Goal: Task Accomplishment & Management: Complete application form

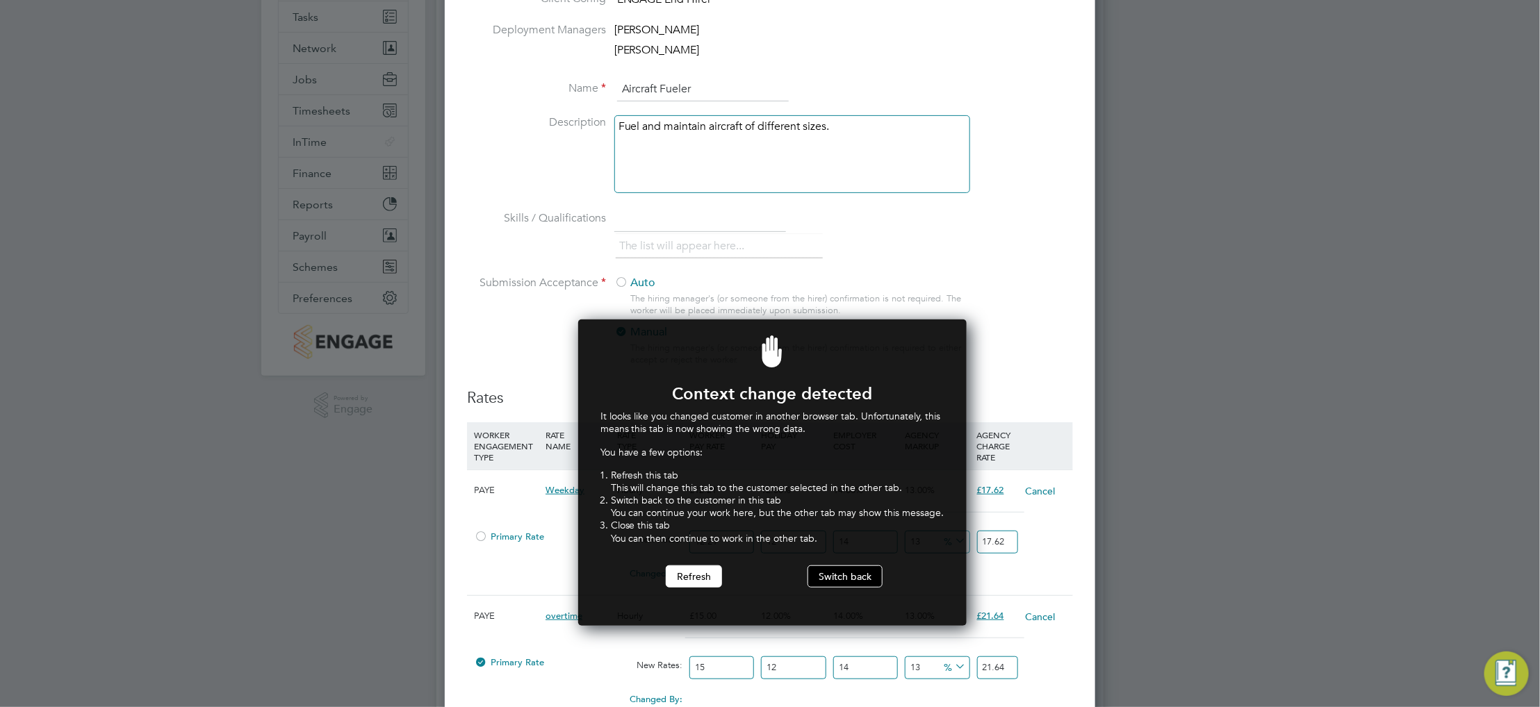
click at [850, 583] on button "Switch back" at bounding box center [845, 577] width 75 height 22
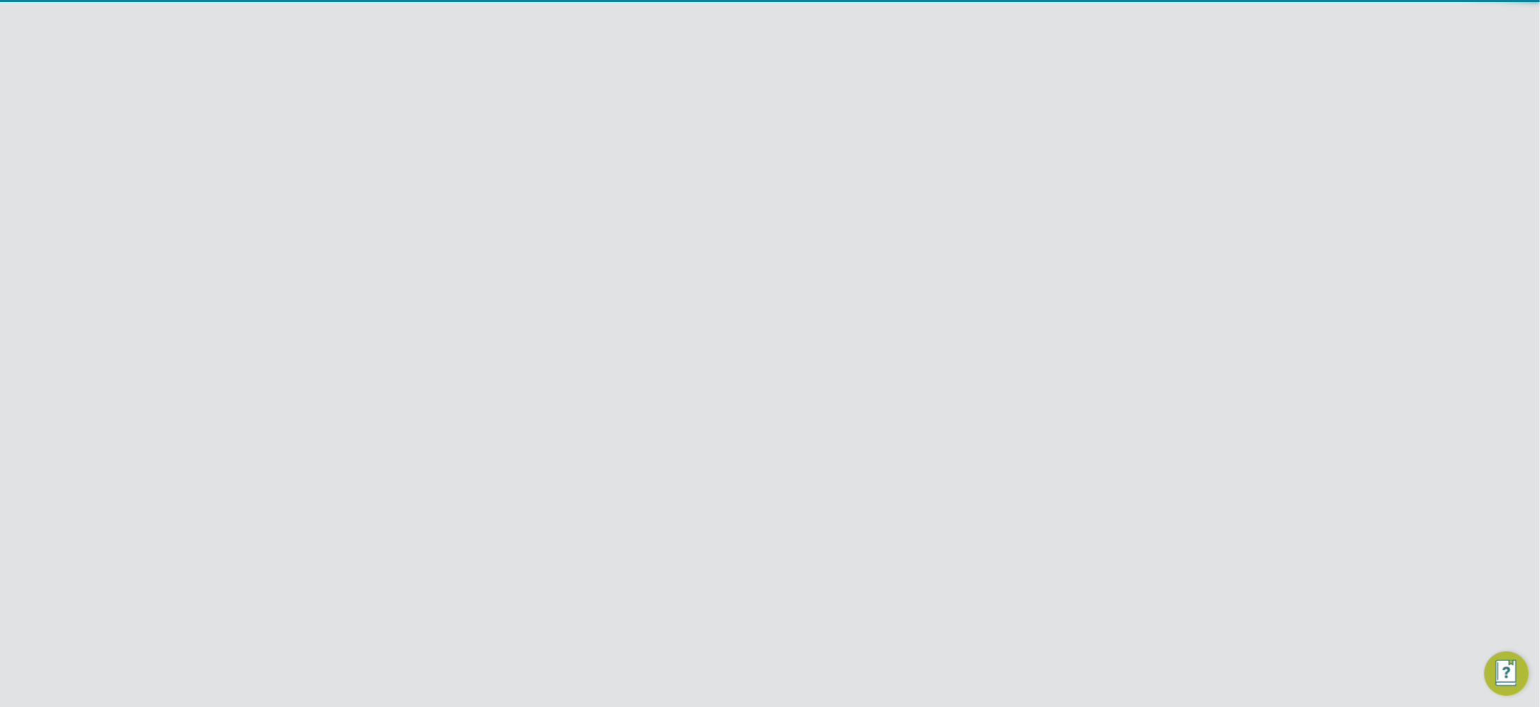
scroll to position [111, 0]
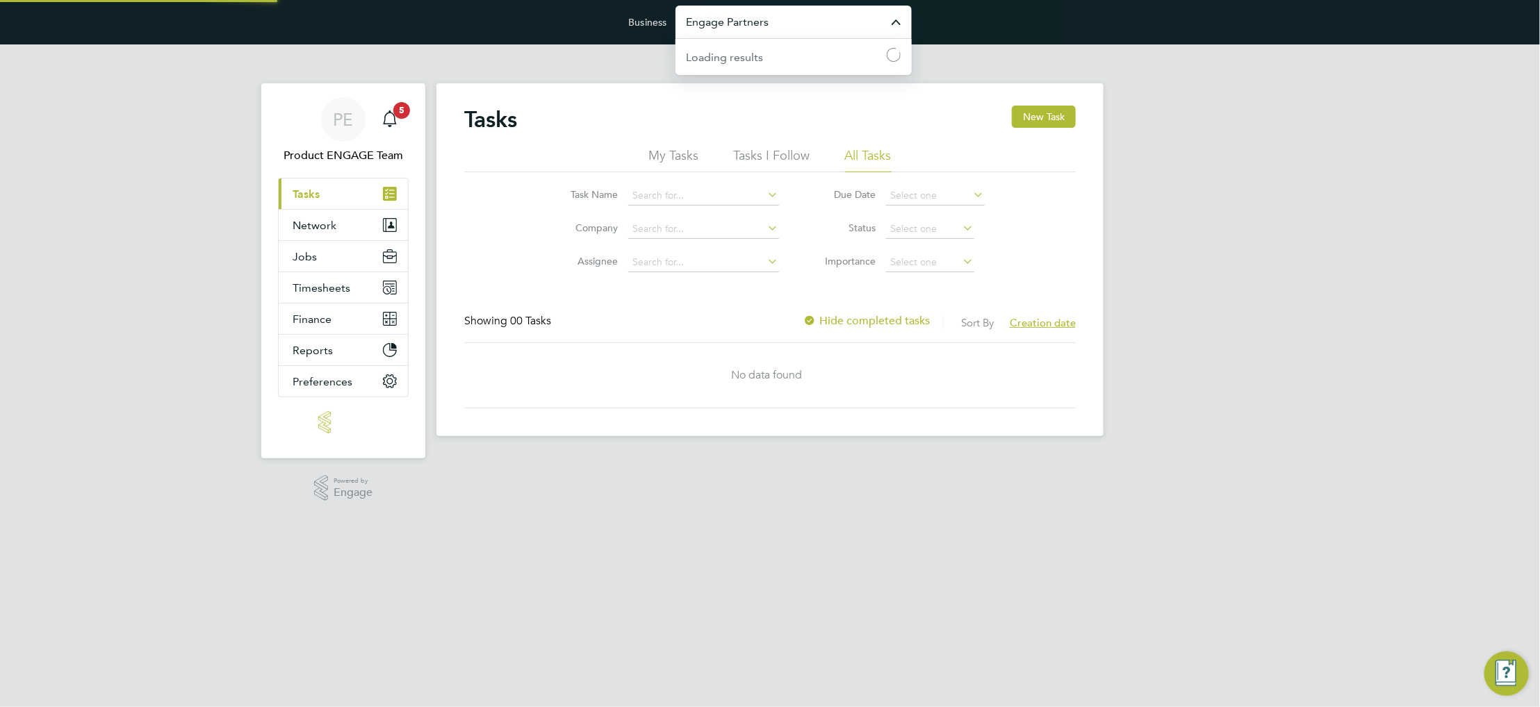
click at [725, 34] on input "Engage Partners" at bounding box center [793, 22] width 236 height 33
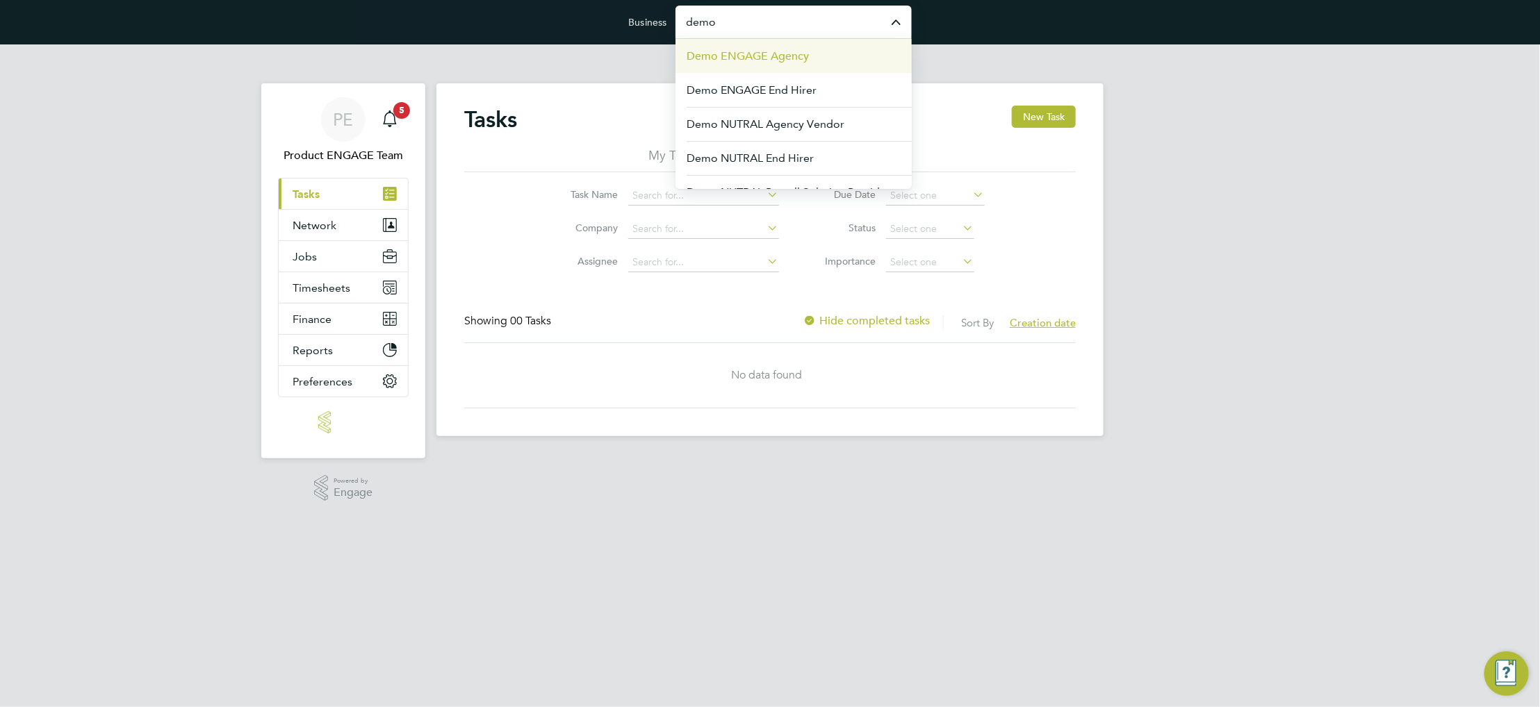
click at [779, 58] on span "Demo ENGAGE Agency" at bounding box center [748, 56] width 122 height 17
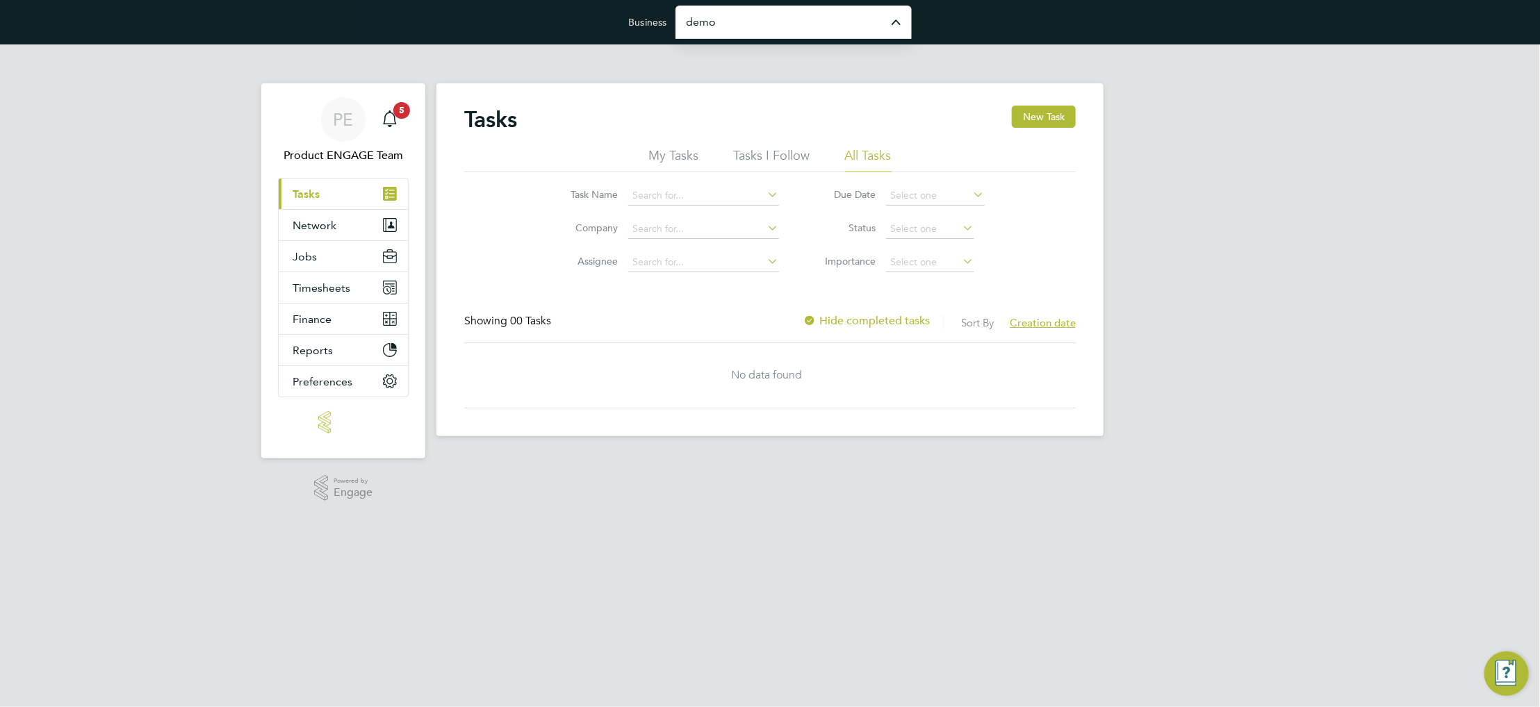
type input "Demo ENGAGE Agency"
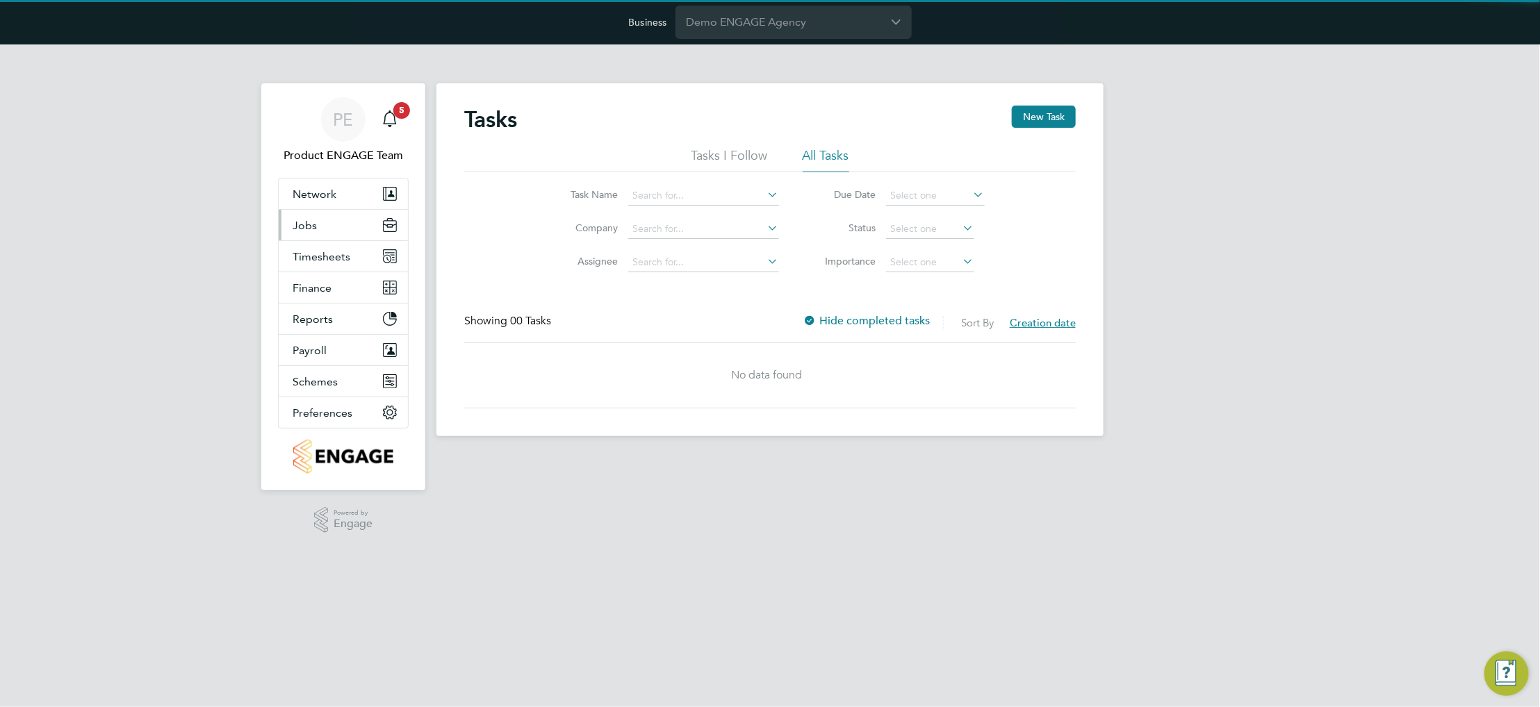
click at [331, 224] on button "Jobs" at bounding box center [343, 225] width 129 height 31
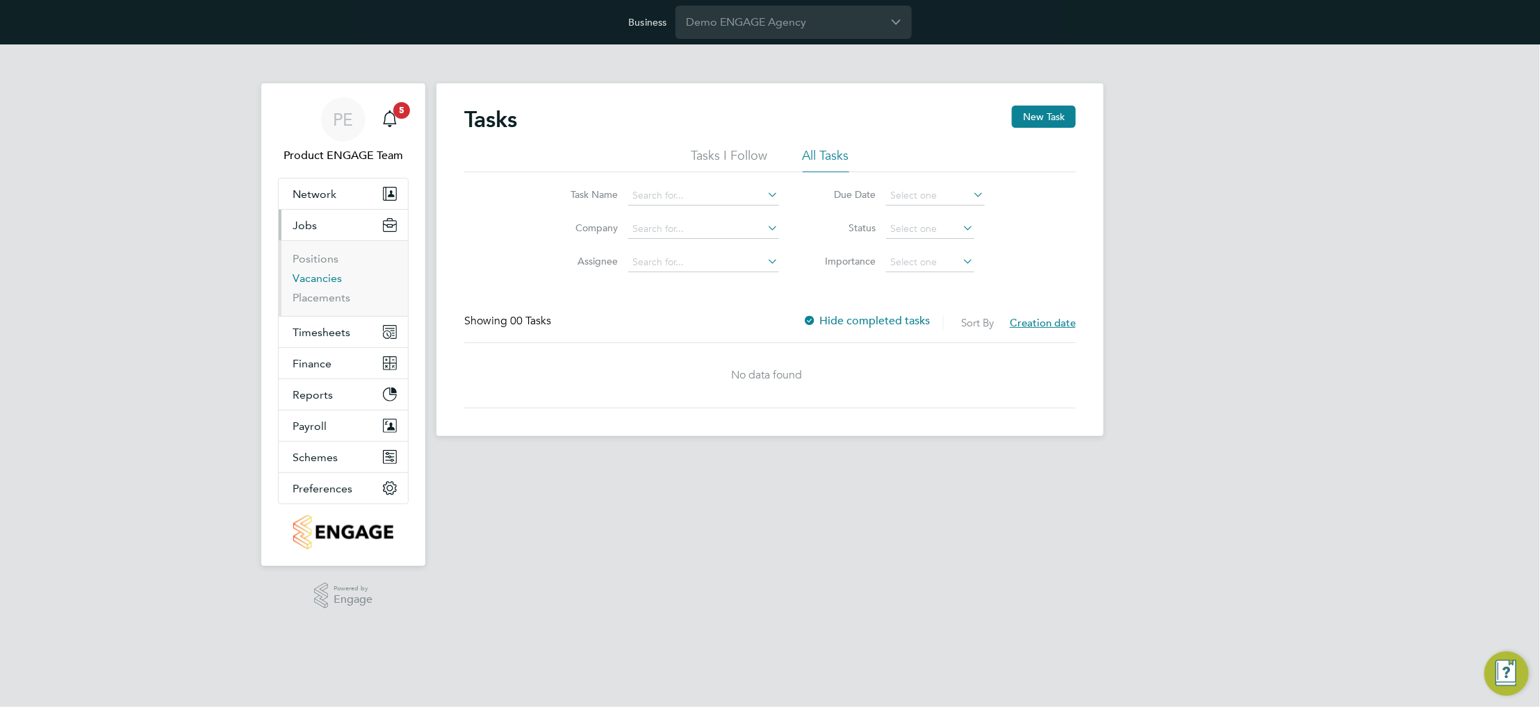
click at [324, 281] on link "Vacancies" at bounding box center [317, 278] width 49 height 13
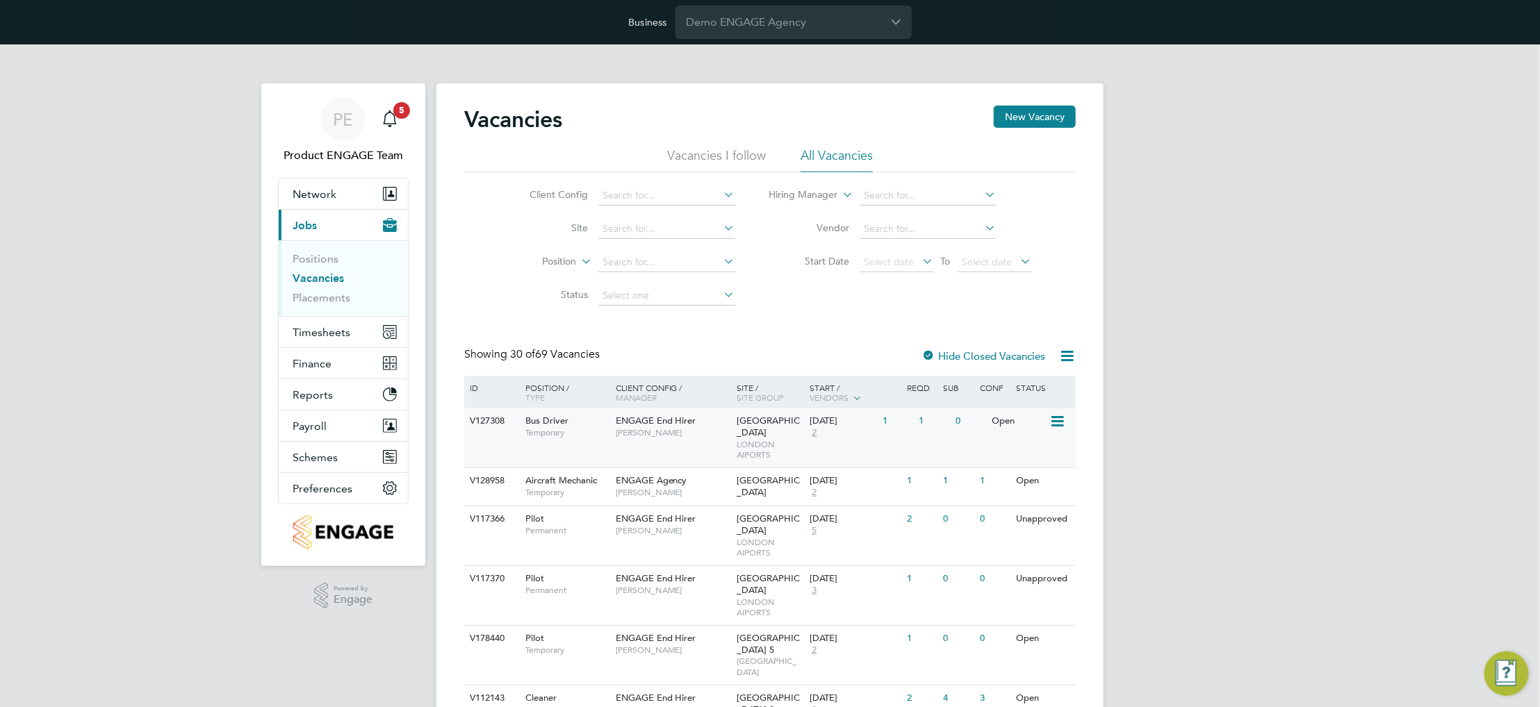
click at [619, 445] on div "V127308 Bus Driver Temporary ENGAGE End Hirer Raymond Charlime Gatwick Airport …" at bounding box center [770, 438] width 612 height 59
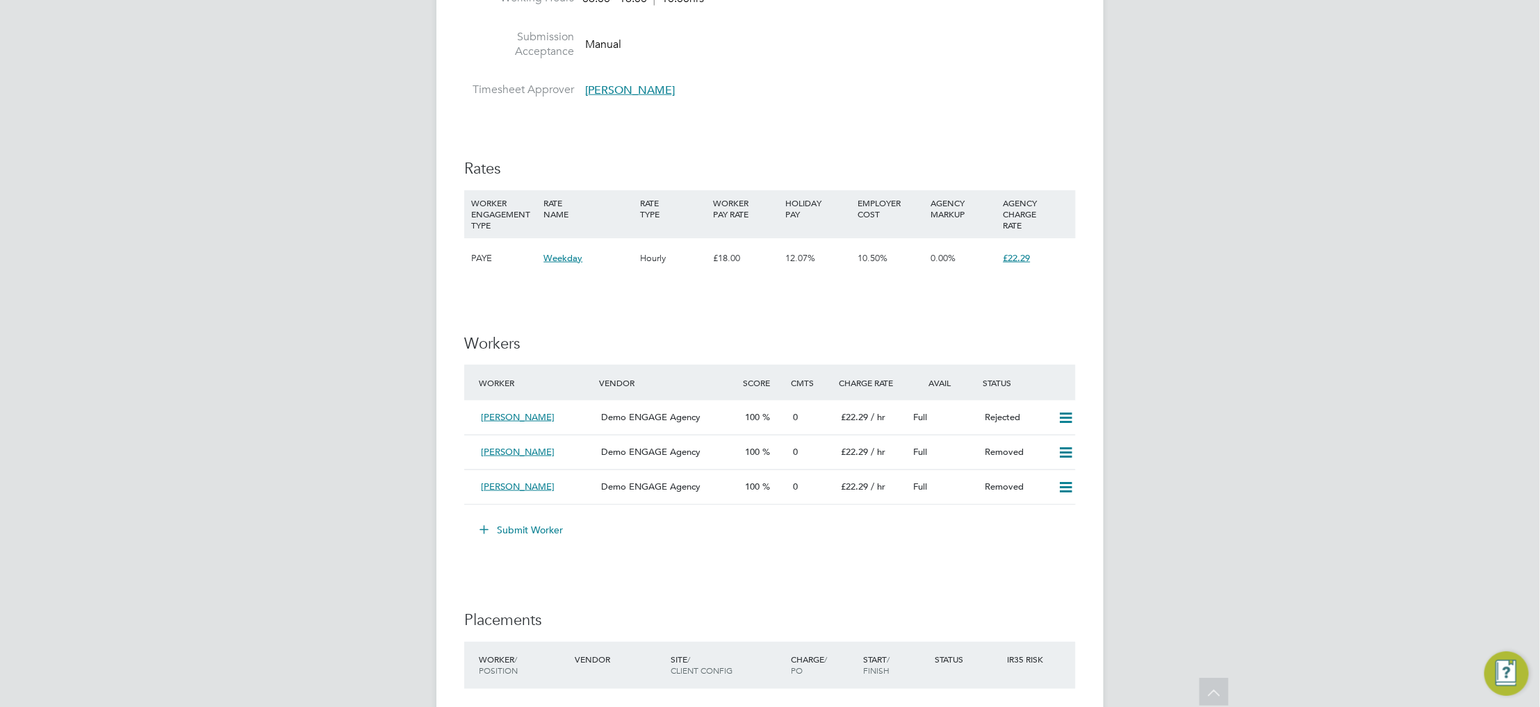
scroll to position [834, 0]
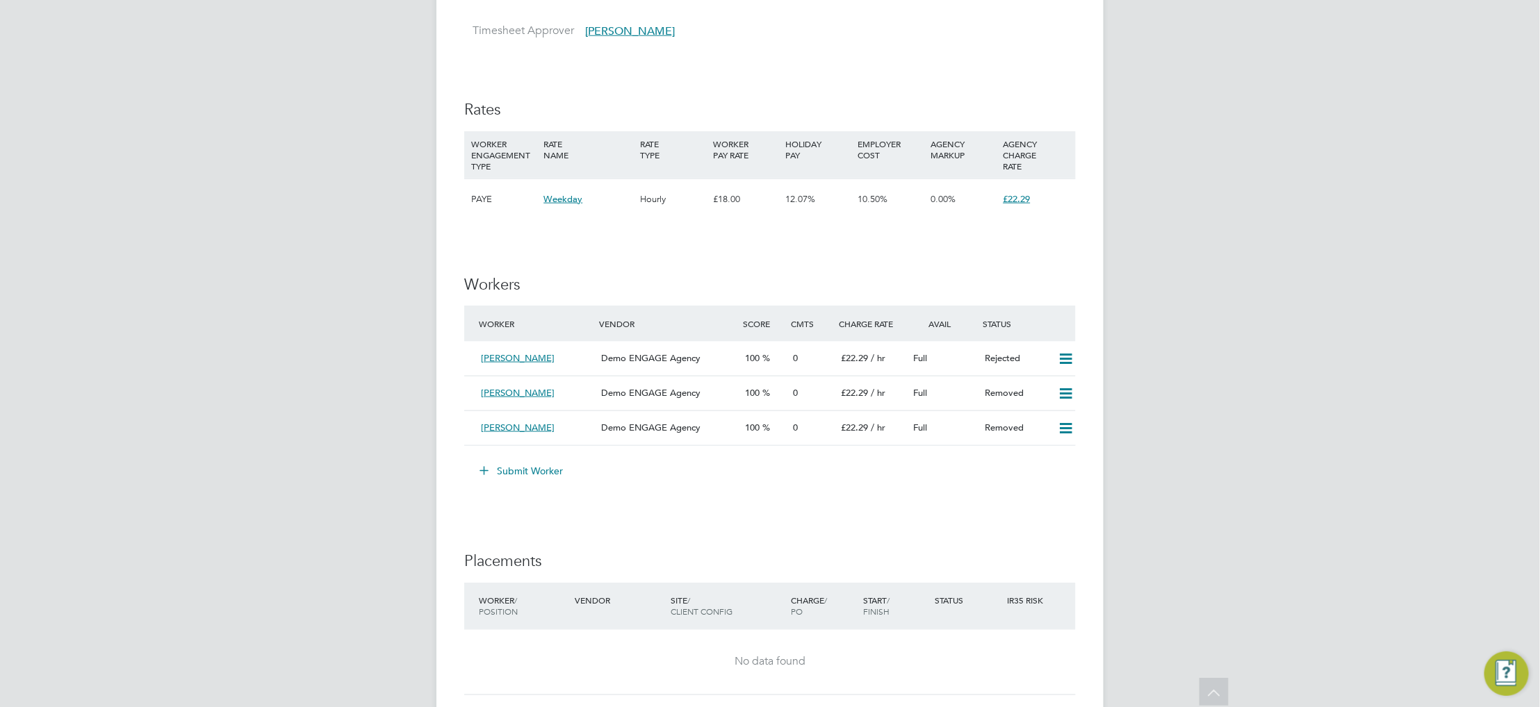
click at [543, 468] on button "Submit Worker" at bounding box center [522, 471] width 104 height 22
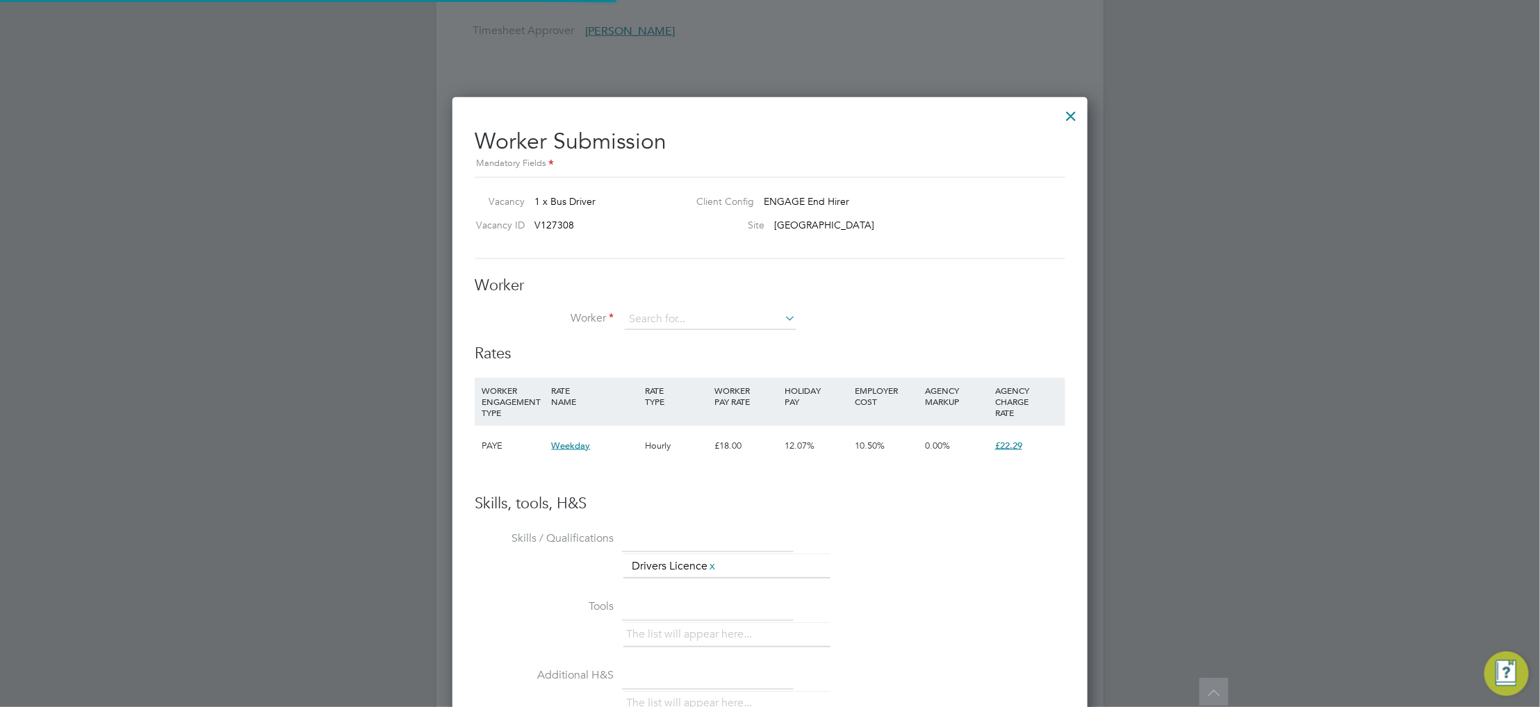
scroll to position [7, 7]
click at [699, 342] on li "A [PERSON_NAME]" at bounding box center [710, 339] width 173 height 19
type input "[PERSON_NAME]"
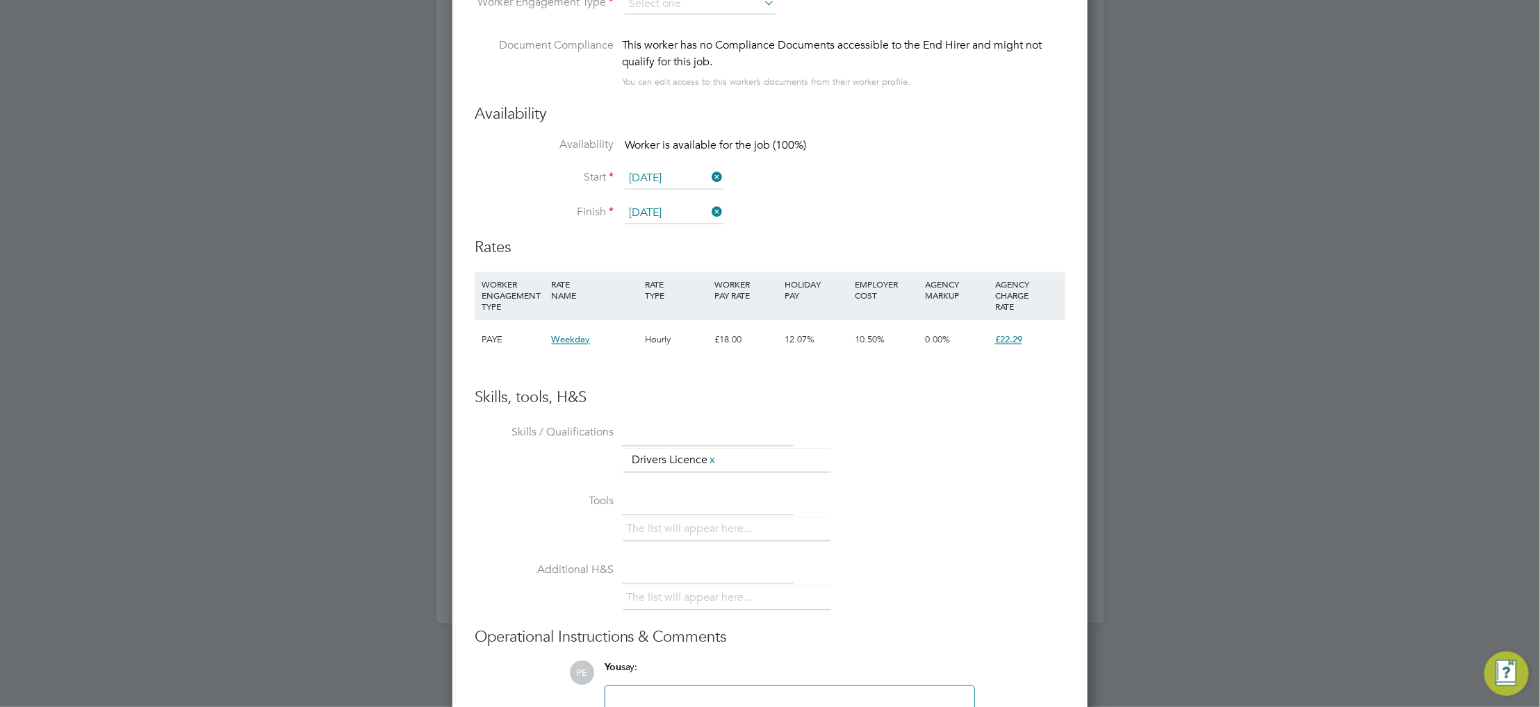
click at [675, 357] on div "Hourly" at bounding box center [676, 340] width 70 height 40
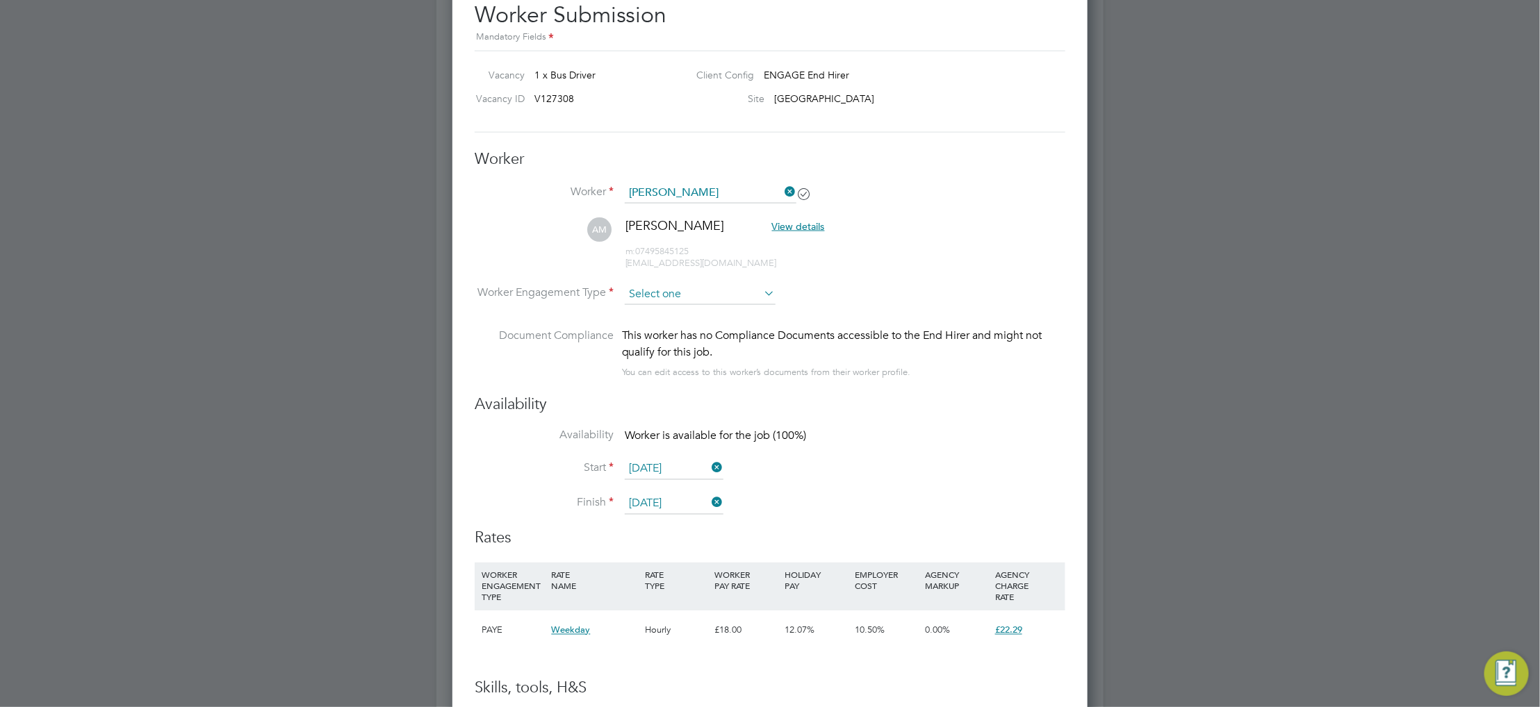
click at [710, 290] on input at bounding box center [700, 294] width 151 height 21
click at [704, 330] on li "PAYE" at bounding box center [700, 331] width 152 height 18
type input "PAYE"
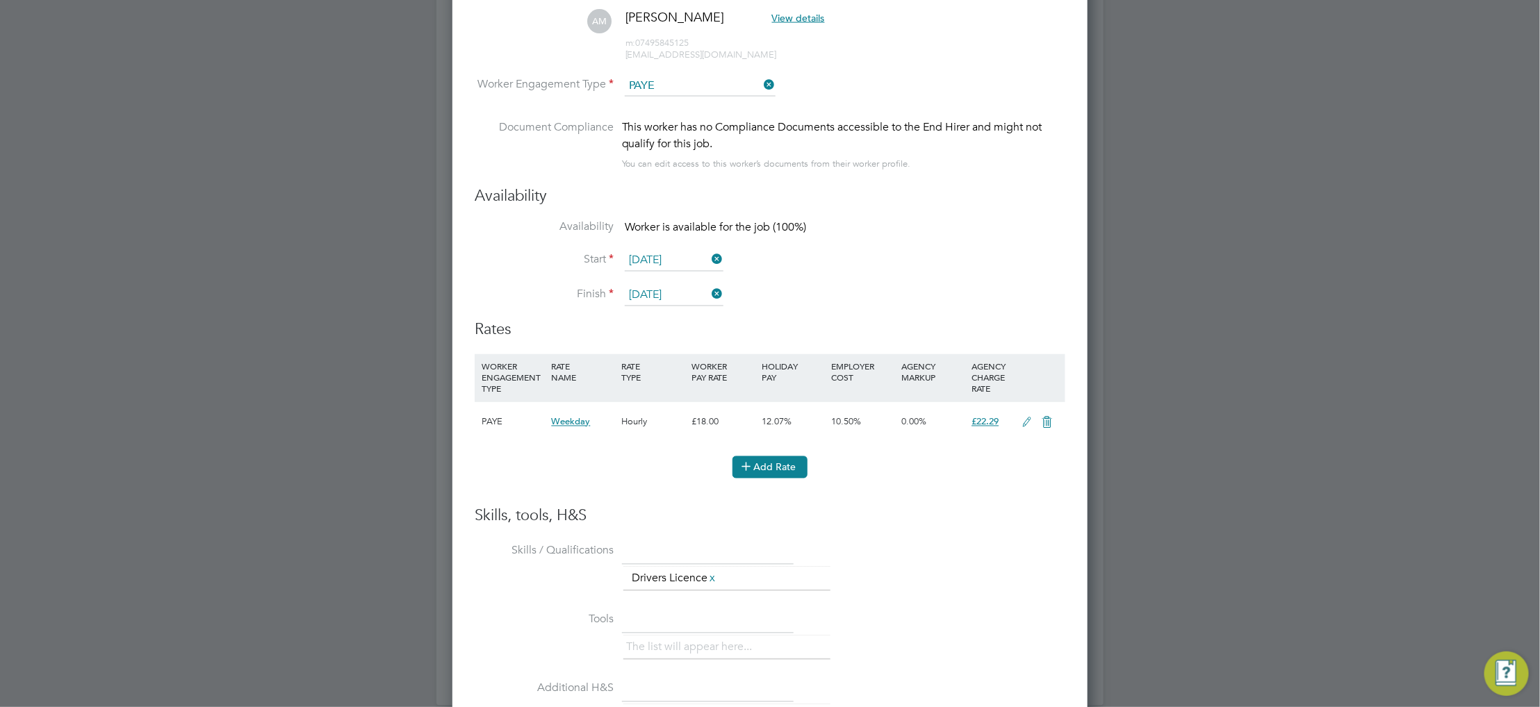
click at [765, 457] on button "Add Rate" at bounding box center [769, 468] width 75 height 22
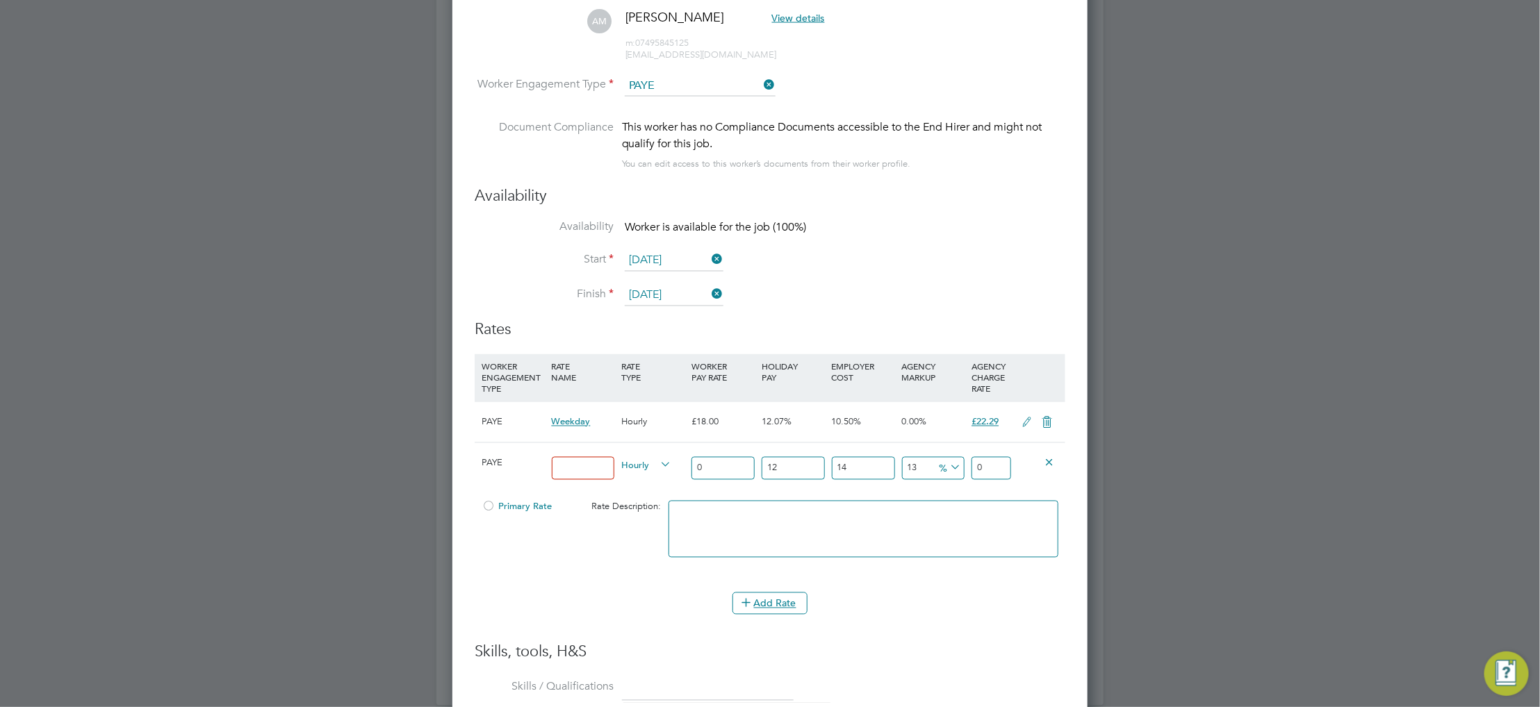
click at [565, 468] on input at bounding box center [583, 468] width 63 height 23
type input "Test"
click at [710, 457] on input "0" at bounding box center [722, 468] width 63 height 23
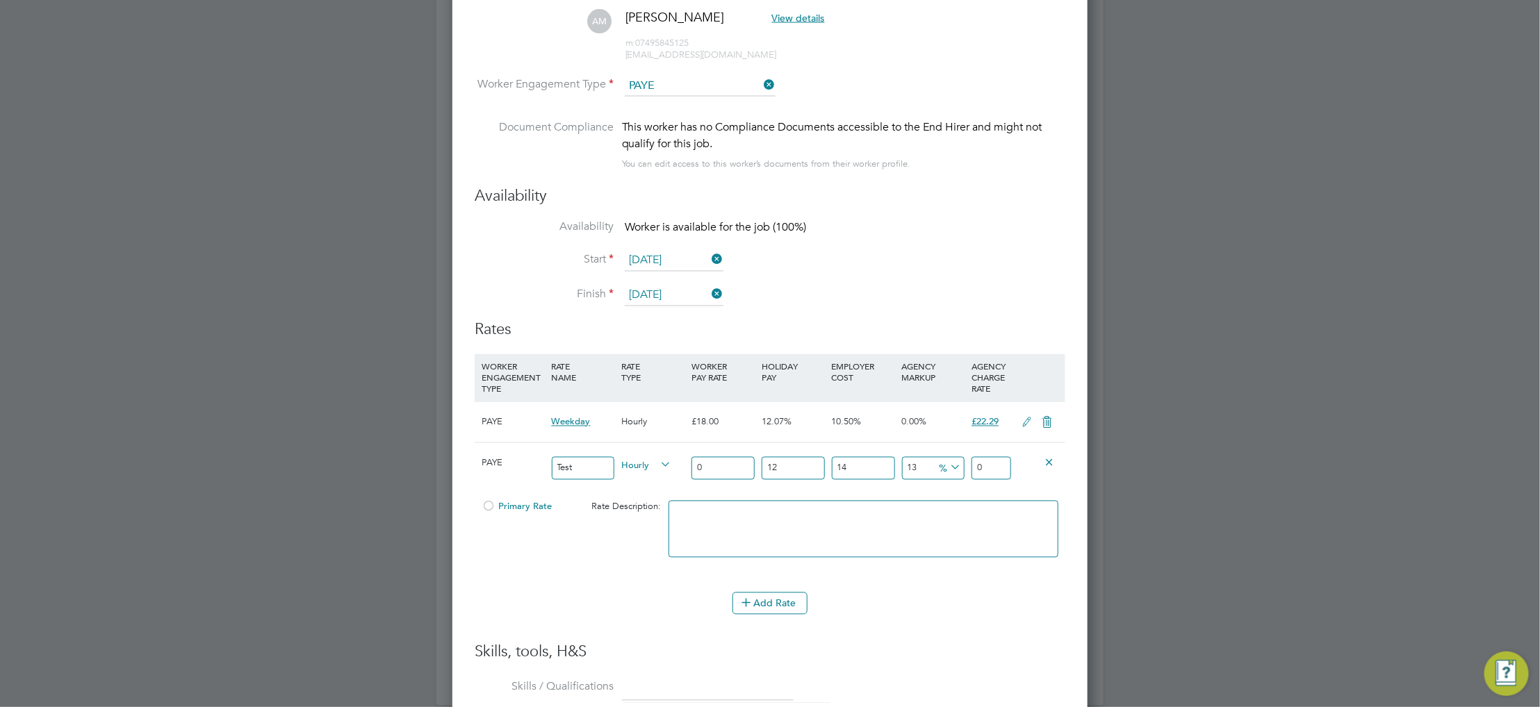
type input "2"
type input "2.885568"
type input "20"
type input "28.85568"
type input "20"
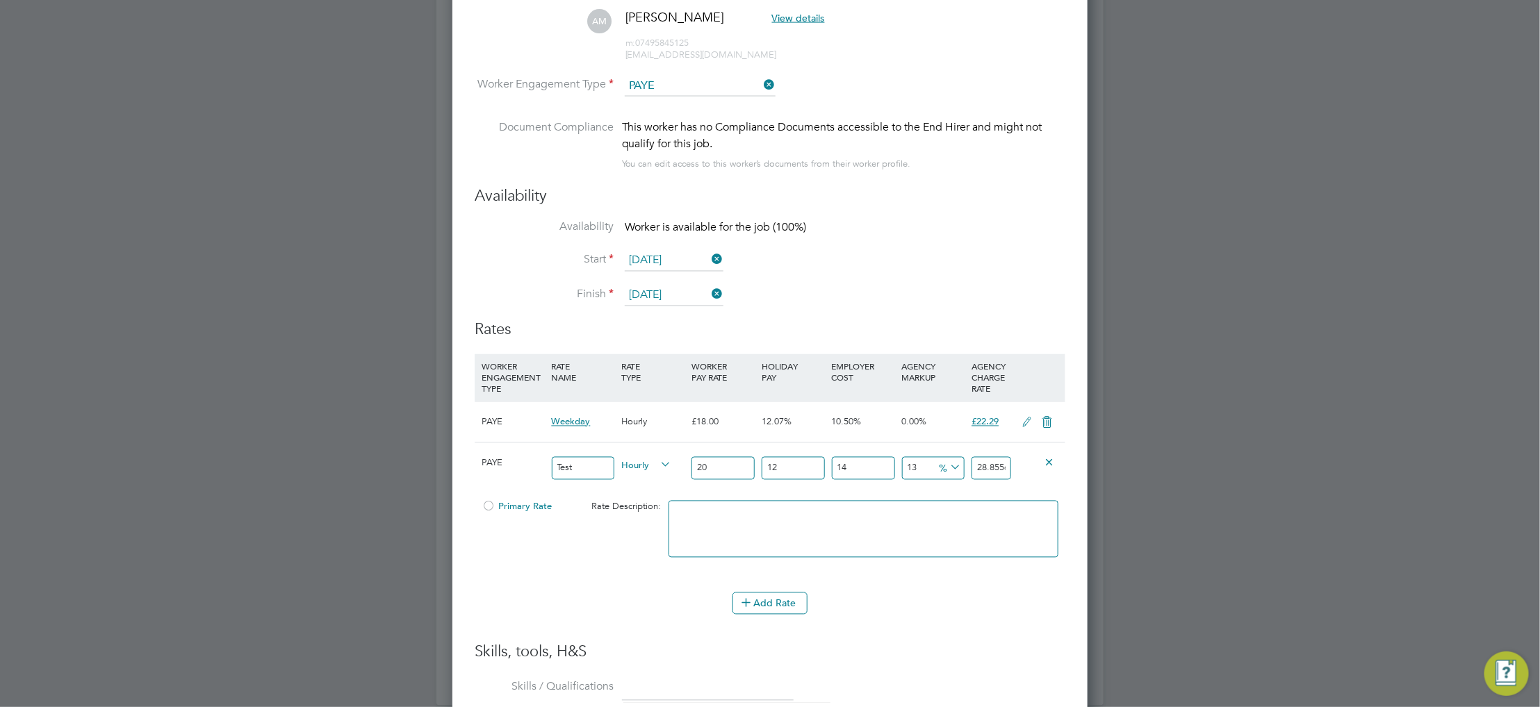
click at [577, 613] on div "Add Rate" at bounding box center [770, 604] width 591 height 22
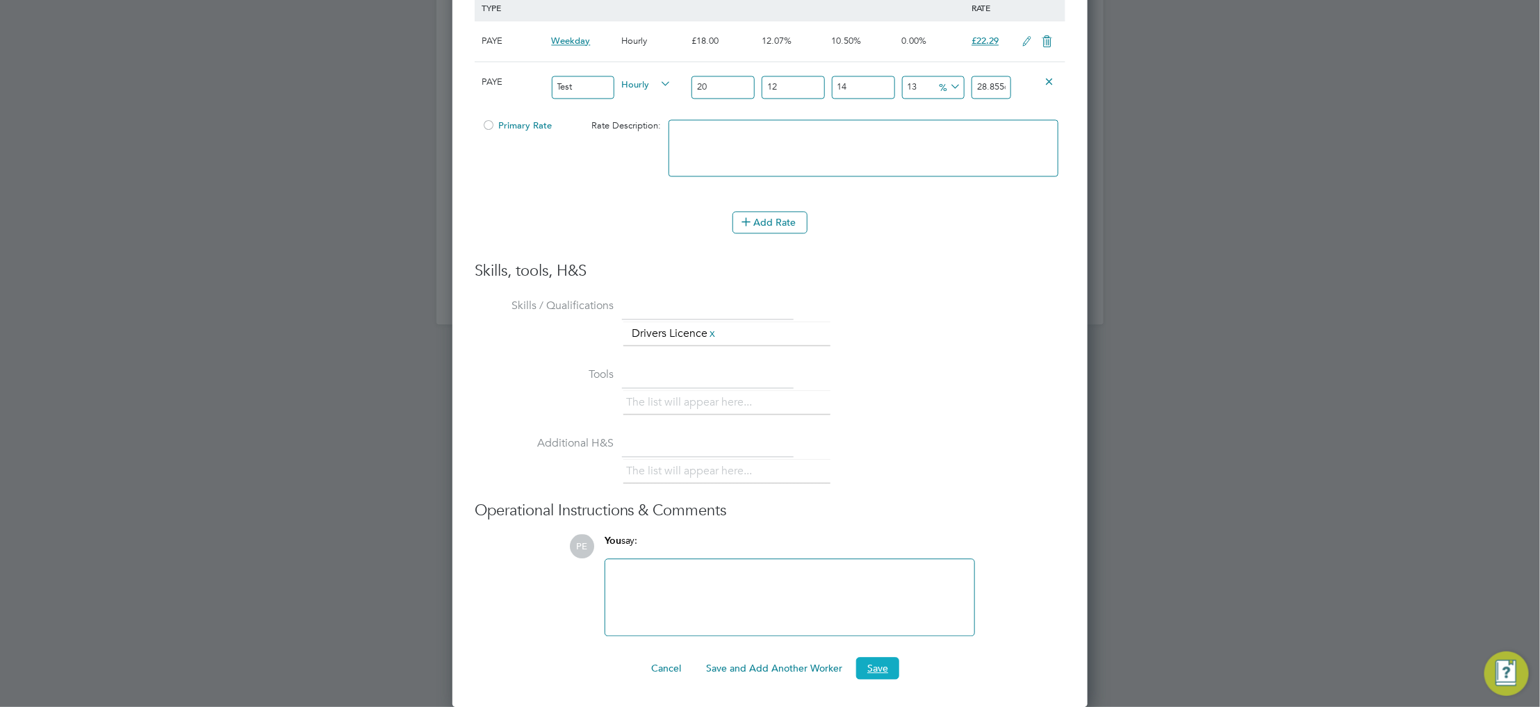
click at [873, 676] on button "Save" at bounding box center [877, 668] width 43 height 22
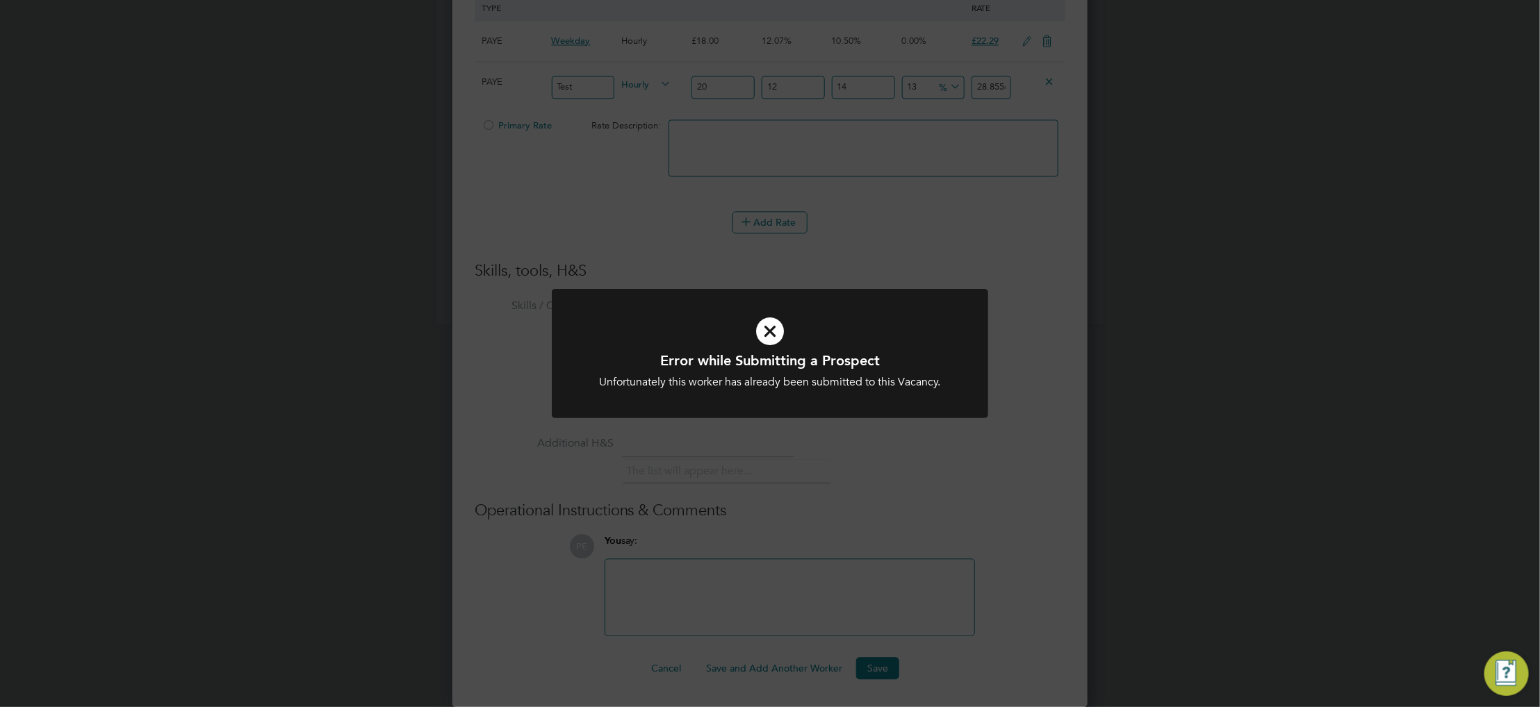
click at [794, 404] on div at bounding box center [770, 354] width 436 height 130
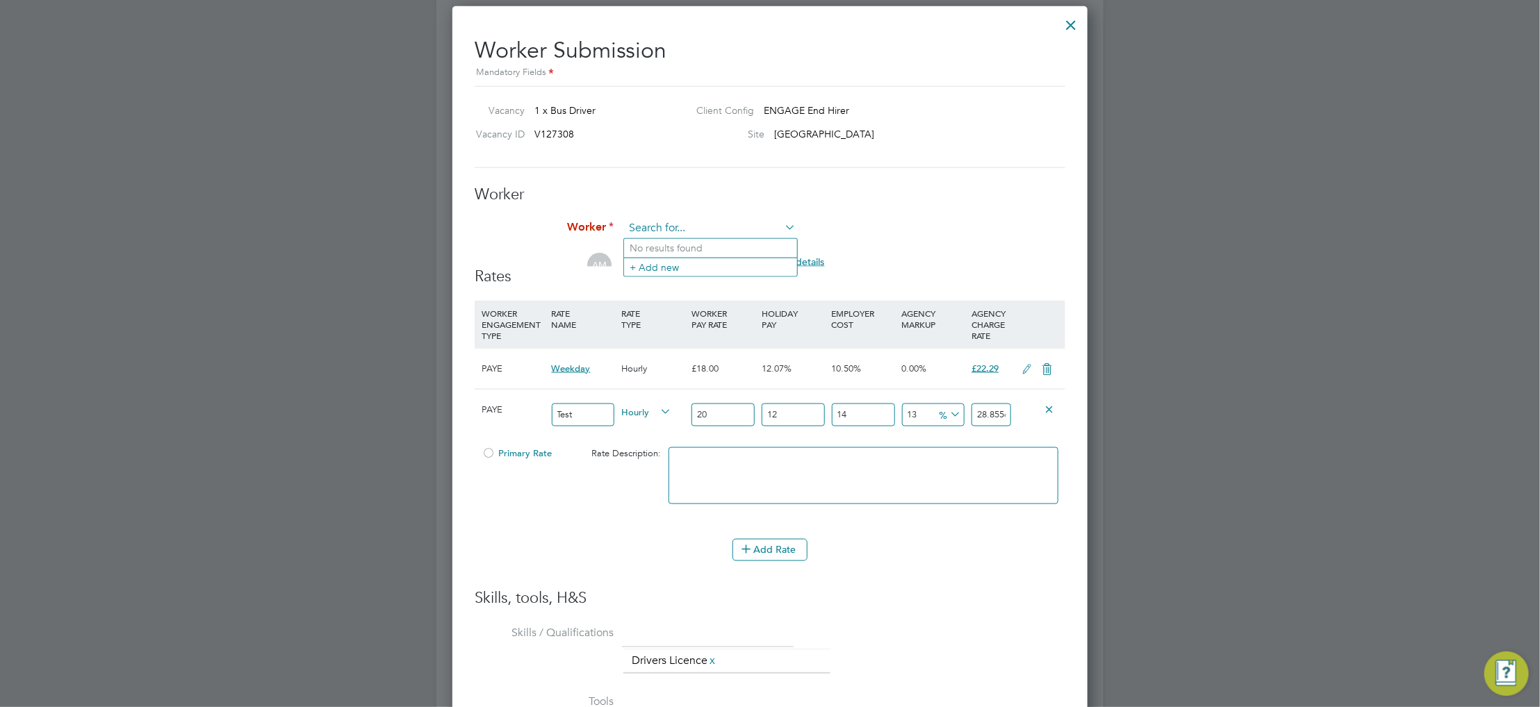
click at [741, 223] on input at bounding box center [711, 228] width 172 height 21
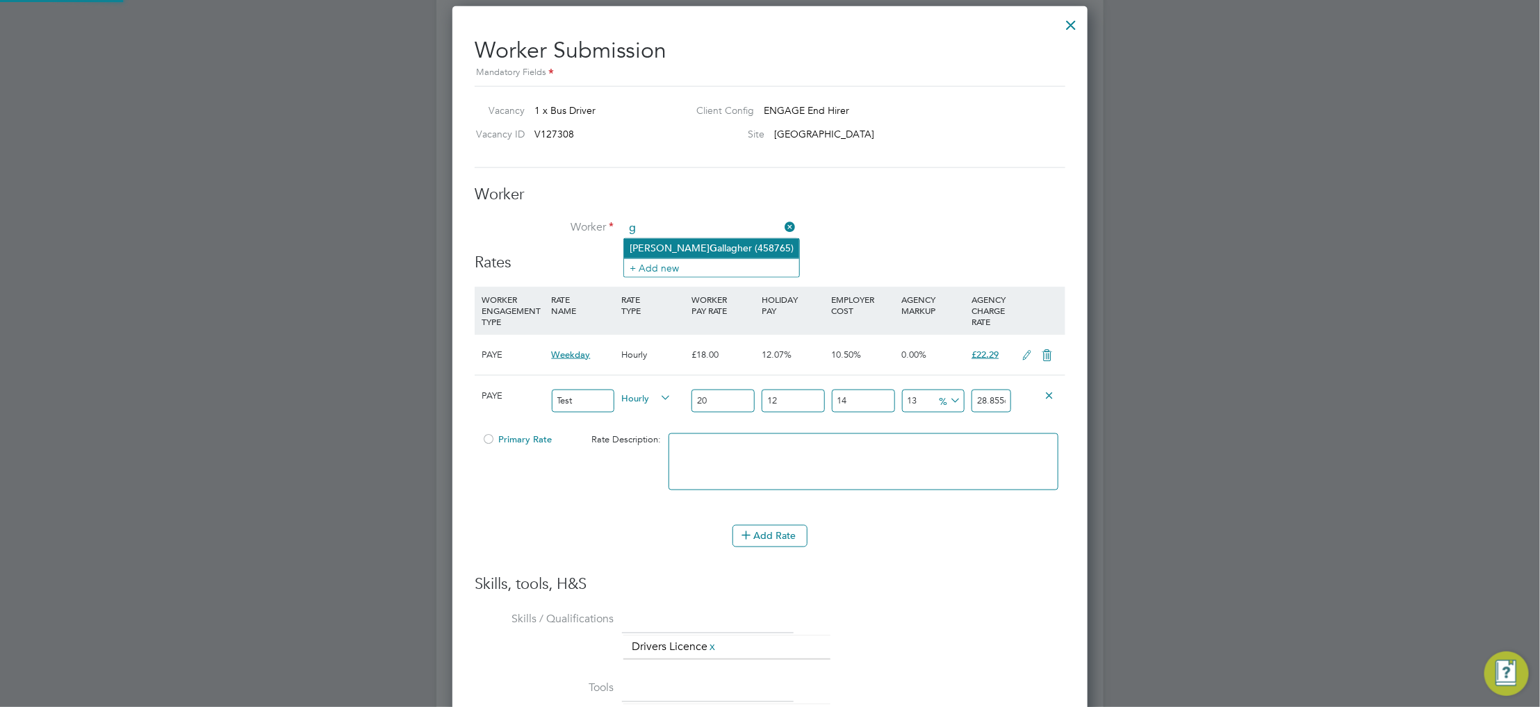
click at [728, 244] on li "[PERSON_NAME] (458765)" at bounding box center [711, 248] width 175 height 19
type input "[PERSON_NAME] (458765)"
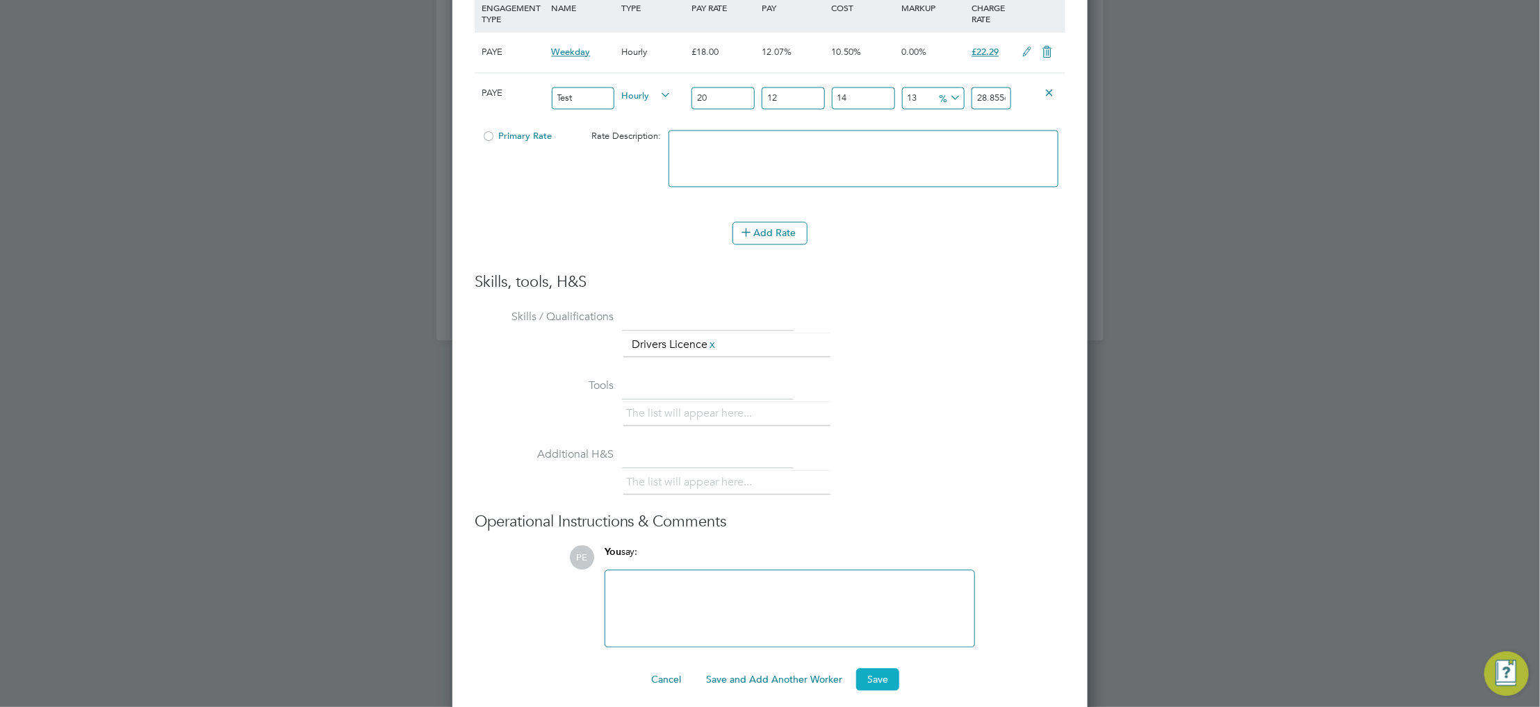
click at [869, 669] on button "Save" at bounding box center [877, 680] width 43 height 22
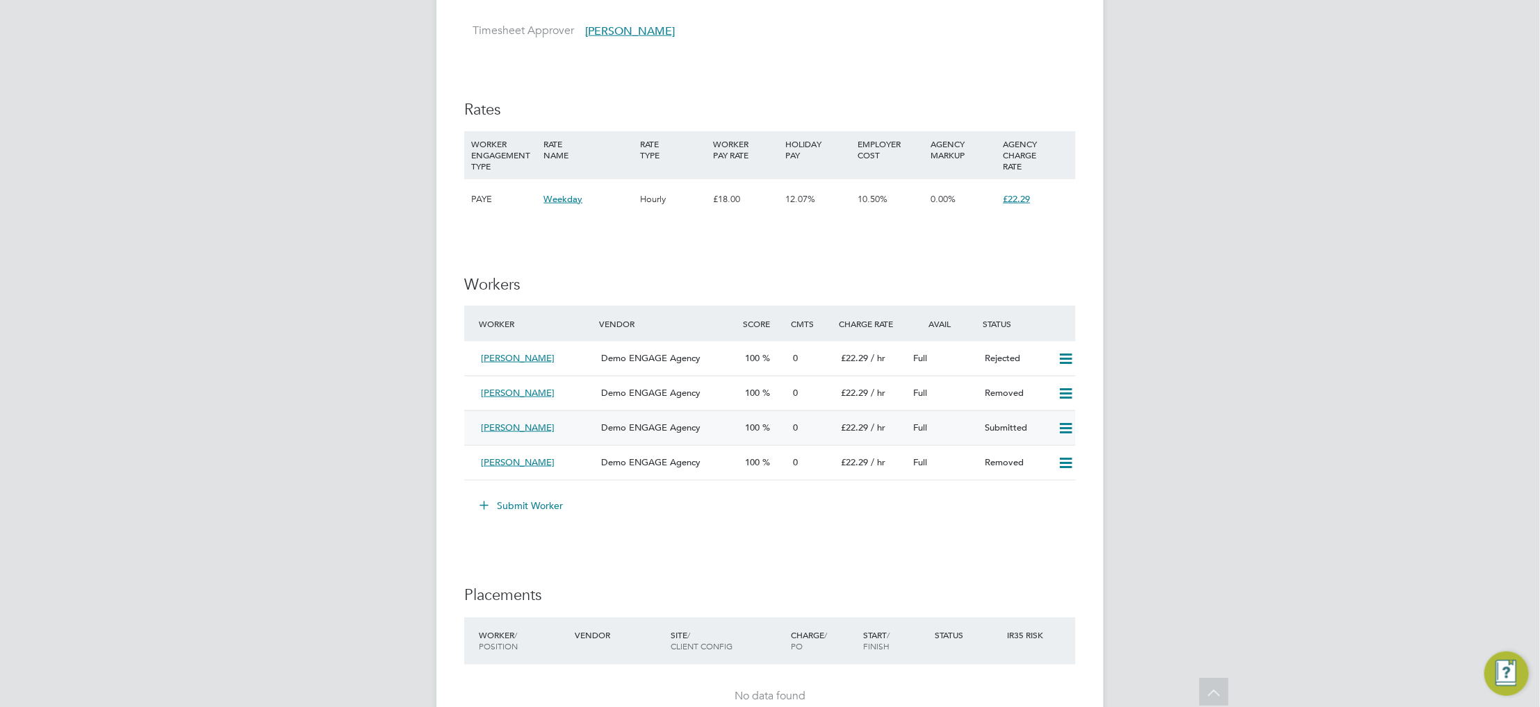
click at [1067, 425] on icon at bounding box center [1065, 428] width 17 height 11
click at [960, 427] on div "Full" at bounding box center [944, 428] width 72 height 23
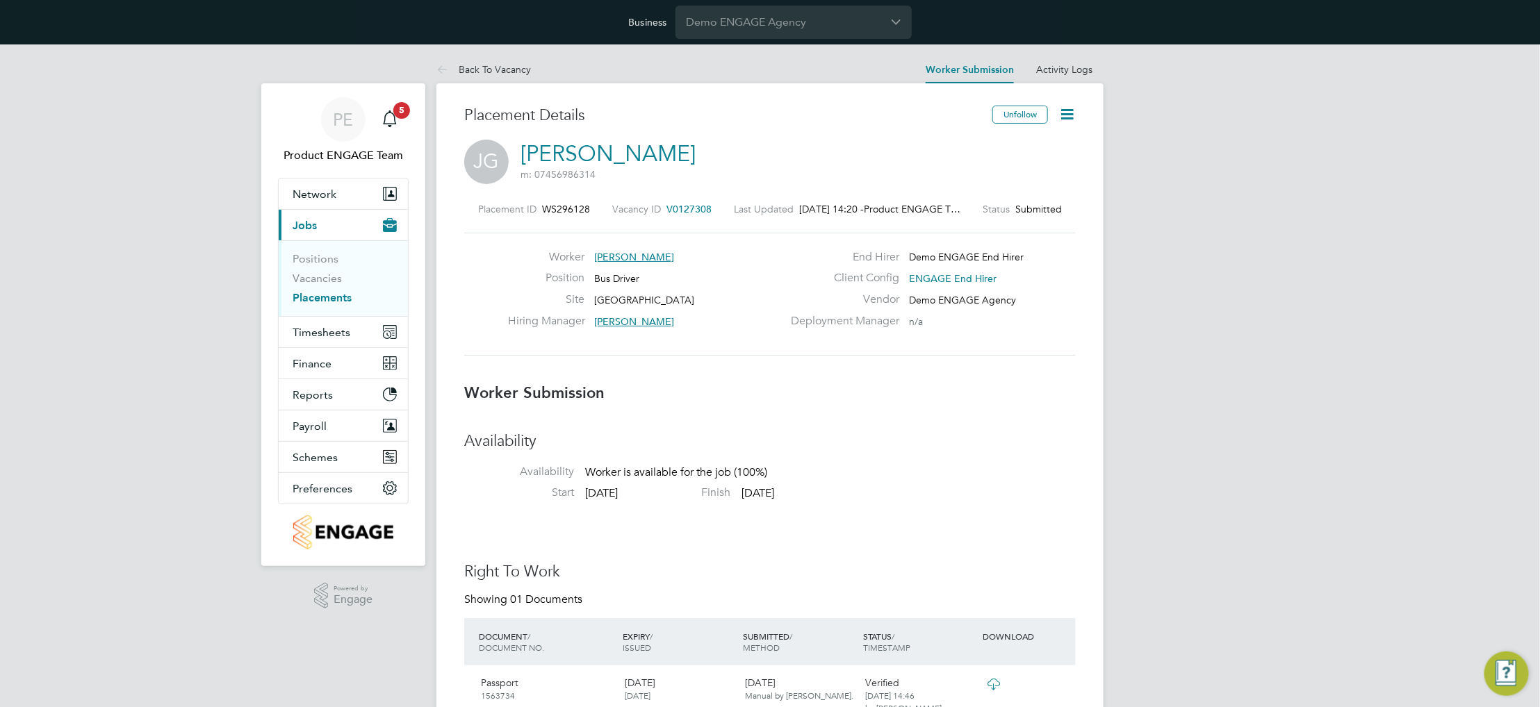
click at [1070, 115] on icon at bounding box center [1066, 114] width 17 height 17
click at [983, 146] on li "Edit Worker Submission e" at bounding box center [1008, 147] width 129 height 19
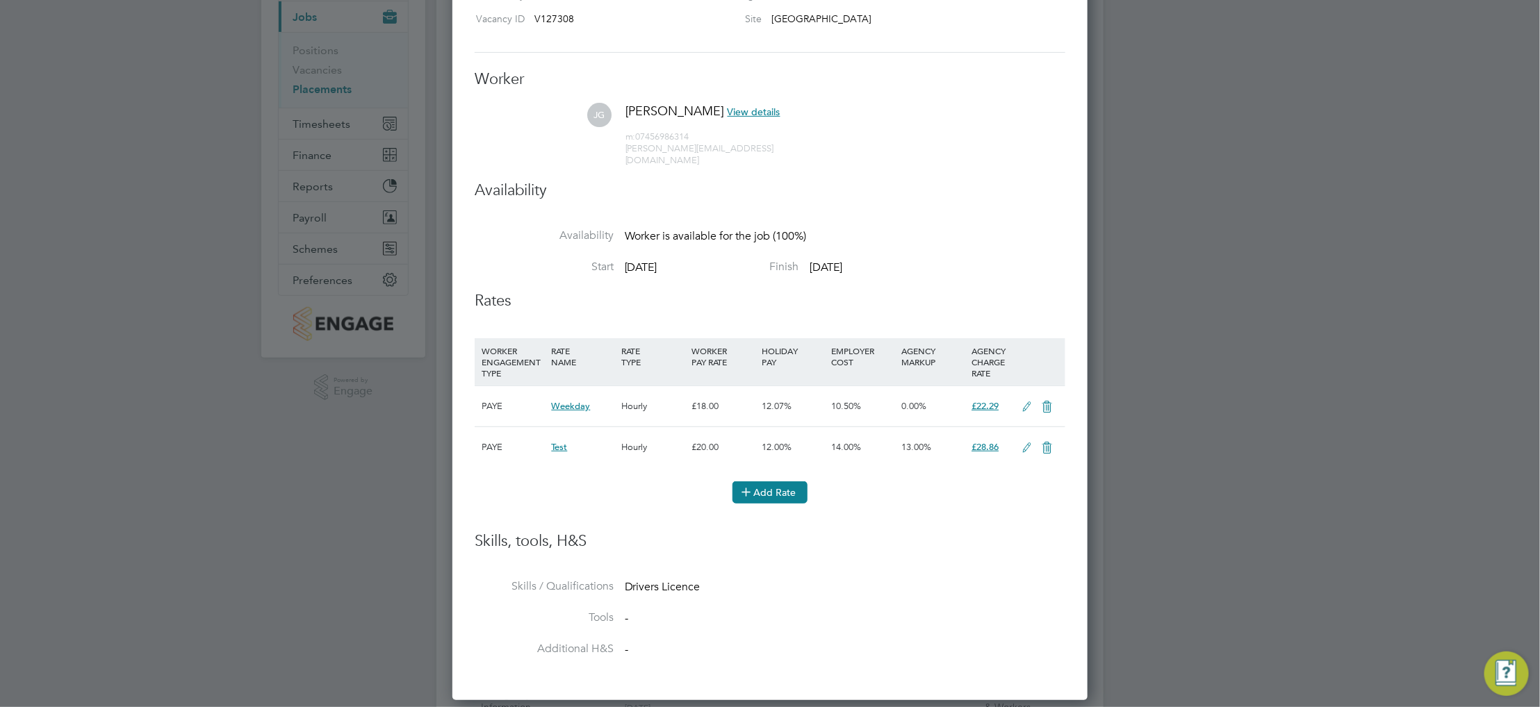
click at [796, 488] on button "Add Rate" at bounding box center [769, 493] width 75 height 22
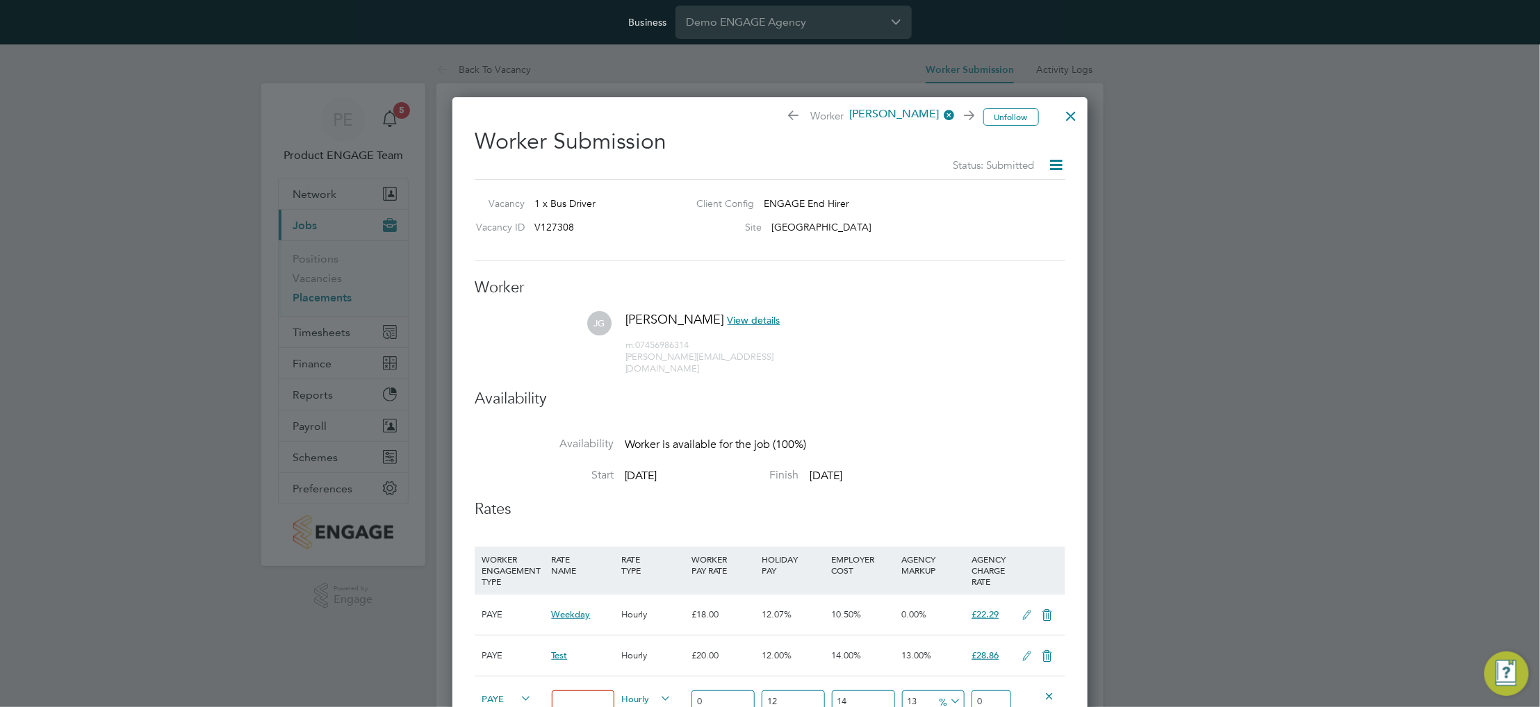
click at [1065, 112] on div at bounding box center [1071, 112] width 25 height 25
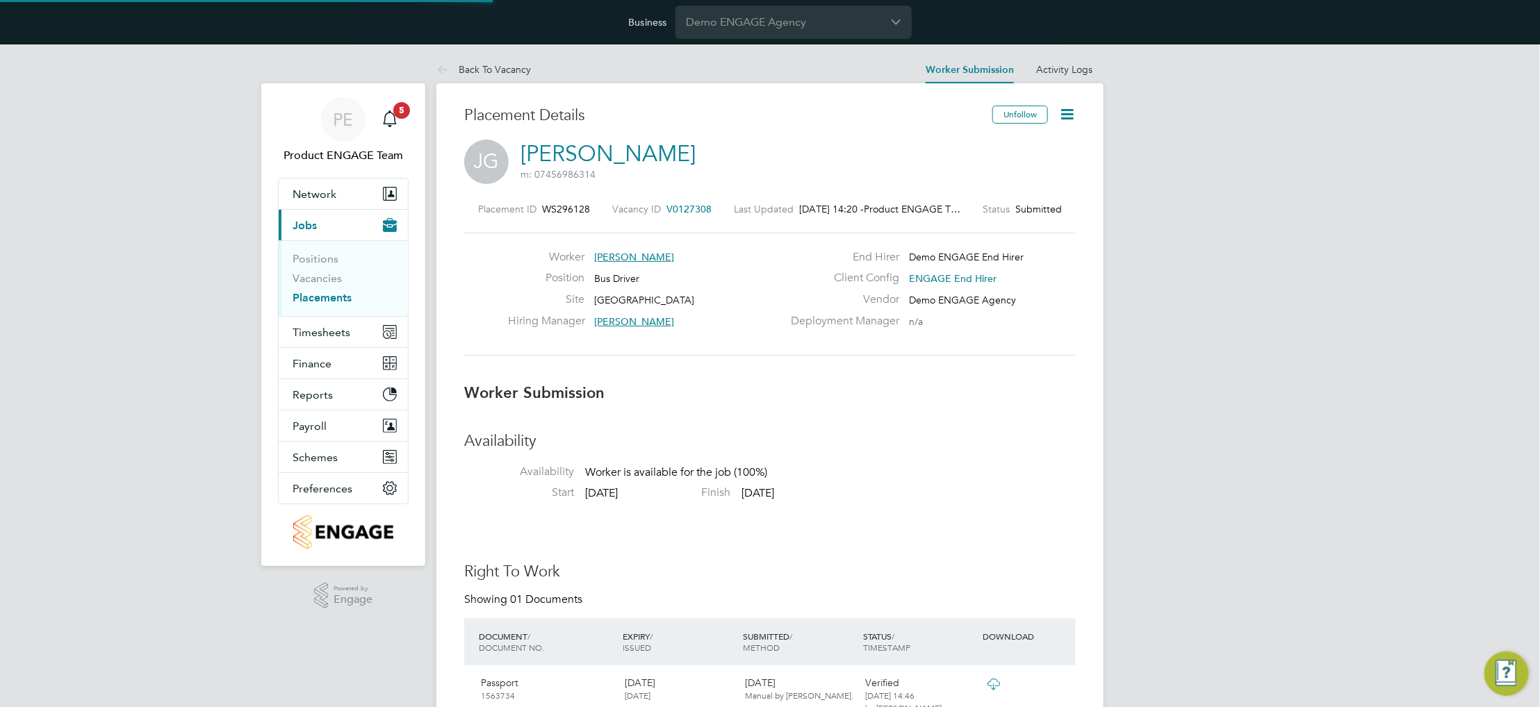
scroll to position [40, 97]
click at [1071, 115] on icon at bounding box center [1066, 114] width 17 height 17
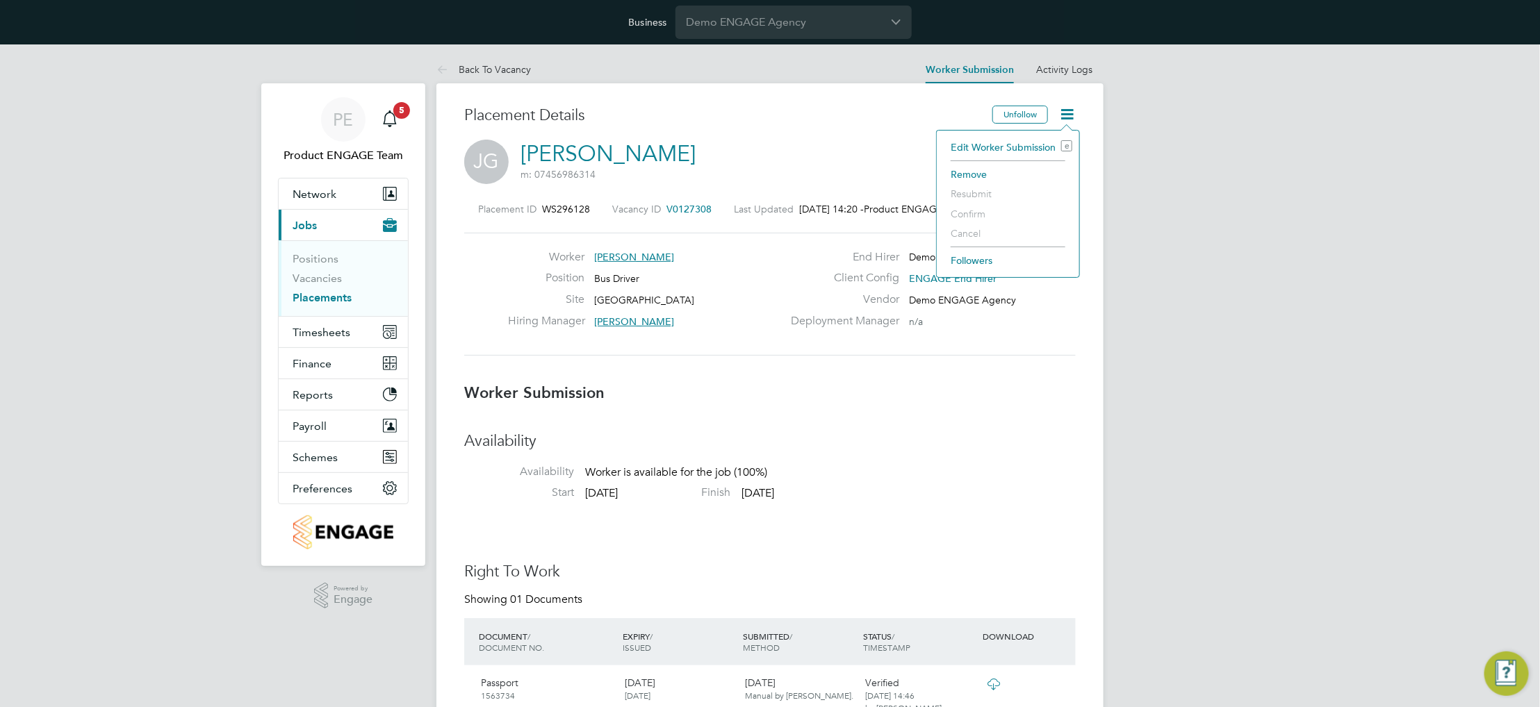
click at [1015, 139] on li "Edit Worker Submission e" at bounding box center [1008, 147] width 129 height 19
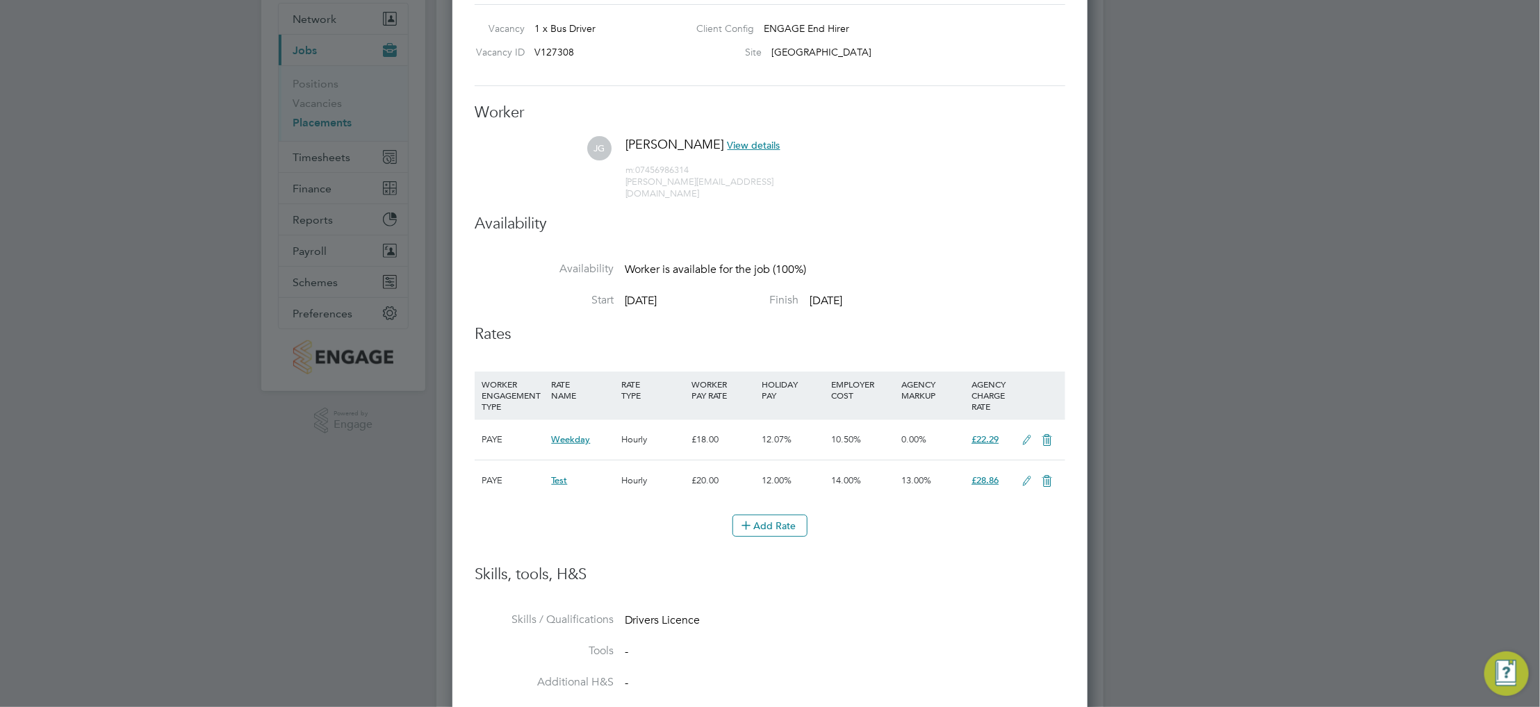
scroll to position [208, 0]
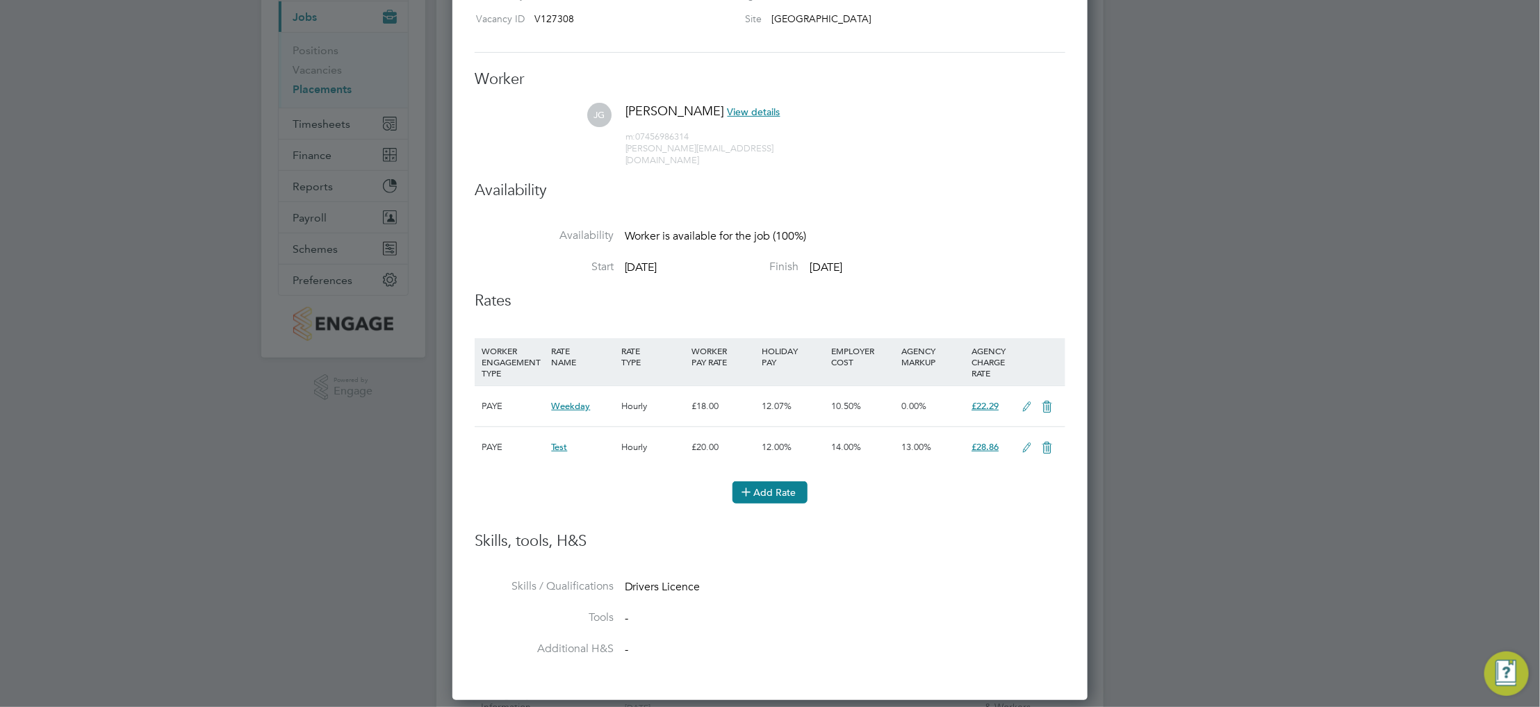
click at [767, 482] on button "Add Rate" at bounding box center [769, 493] width 75 height 22
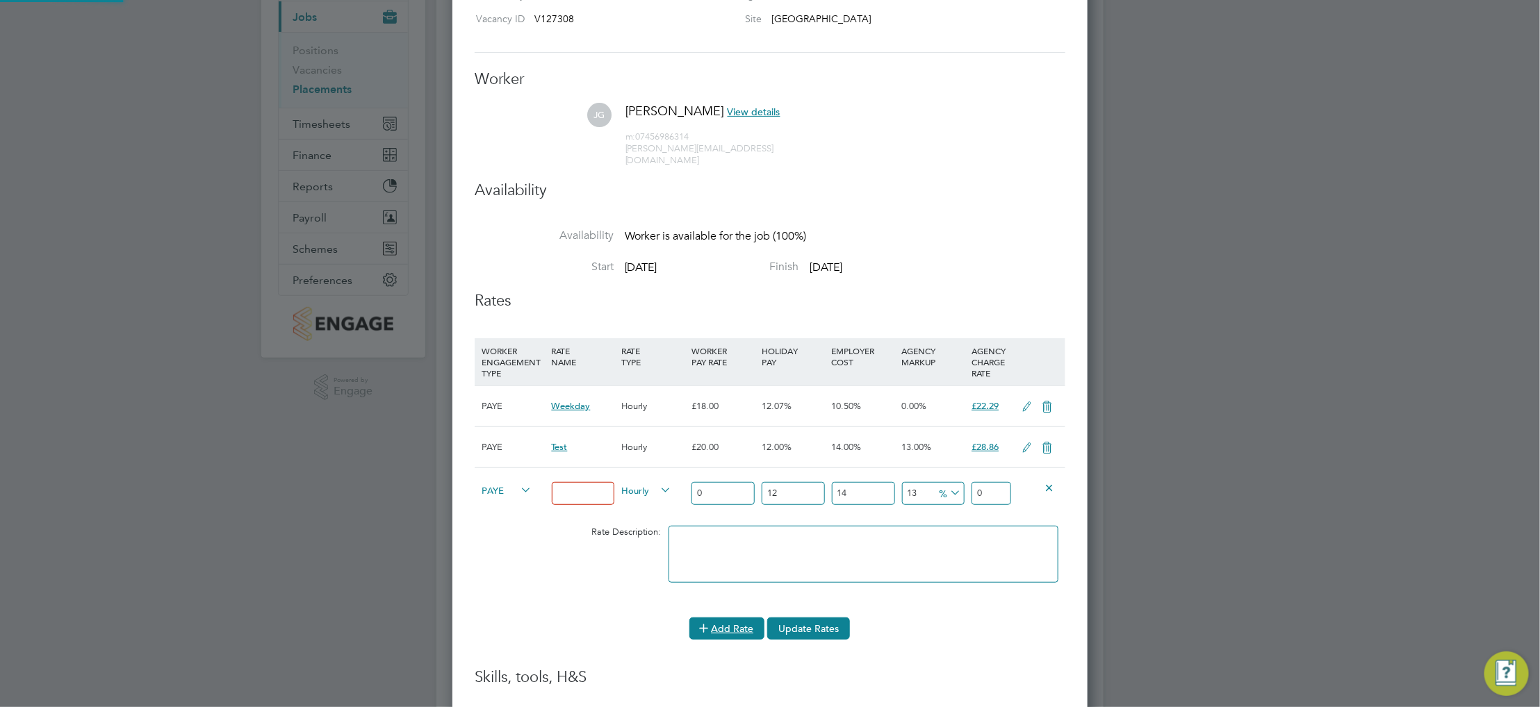
scroll to position [937, 636]
